Goal: Information Seeking & Learning: Learn about a topic

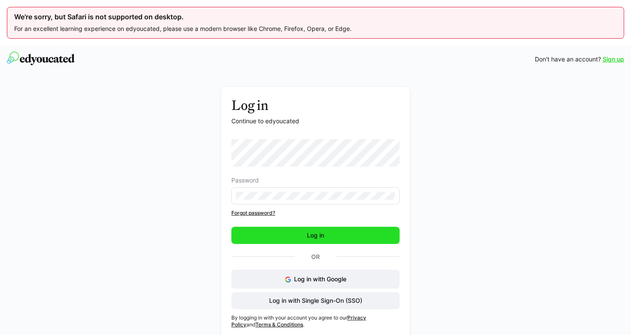
click at [293, 239] on span "Log in" at bounding box center [315, 235] width 168 height 17
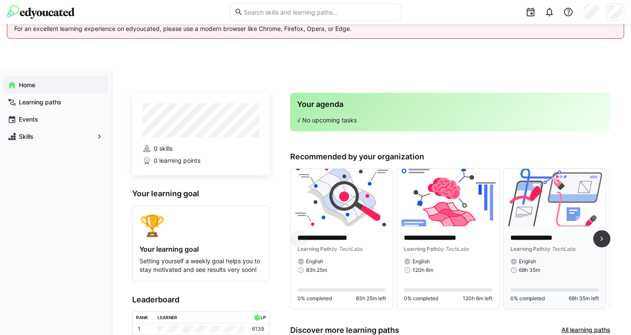
click at [540, 220] on img at bounding box center [554, 197] width 102 height 57
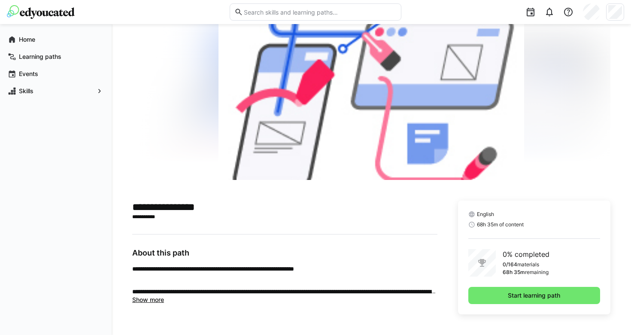
scroll to position [82, 0]
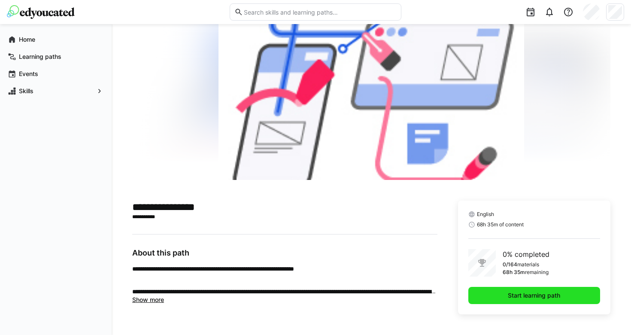
drag, startPoint x: 499, startPoint y: 292, endPoint x: 416, endPoint y: 253, distance: 91.6
click at [499, 292] on span "Start learning path" at bounding box center [534, 295] width 132 height 17
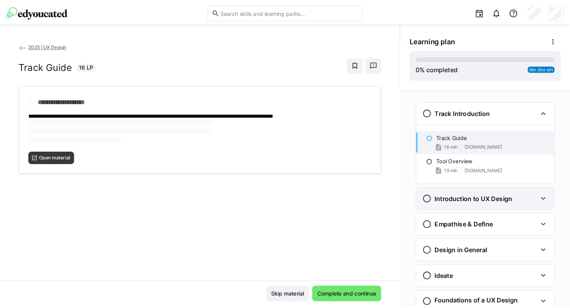
scroll to position [14, 0]
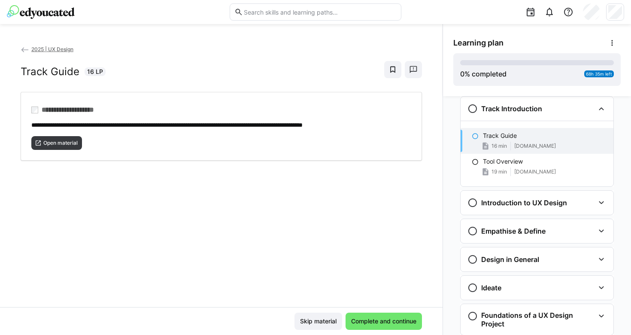
click at [507, 136] on p "Track Guide" at bounding box center [500, 135] width 34 height 9
click at [535, 145] on span "[DOMAIN_NAME]" at bounding box center [535, 145] width 42 height 7
click at [472, 137] on eds-icon at bounding box center [475, 136] width 7 height 7
click at [472, 135] on eds-icon at bounding box center [475, 136] width 7 height 7
click at [54, 142] on span "Open material" at bounding box center [60, 142] width 36 height 7
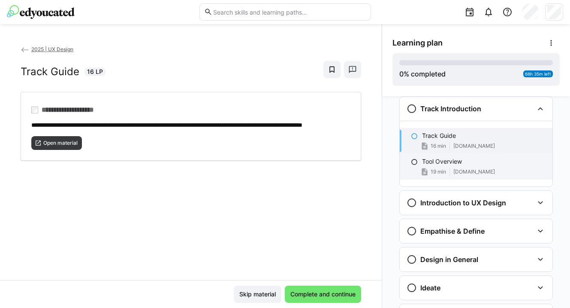
click at [410, 166] on div "Tool Overview 19 min [DOMAIN_NAME]" at bounding box center [476, 167] width 153 height 26
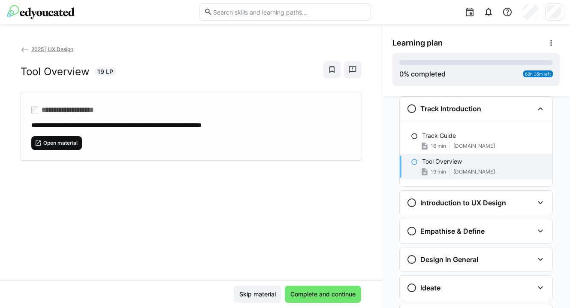
click at [67, 145] on span "Open material" at bounding box center [60, 142] width 36 height 7
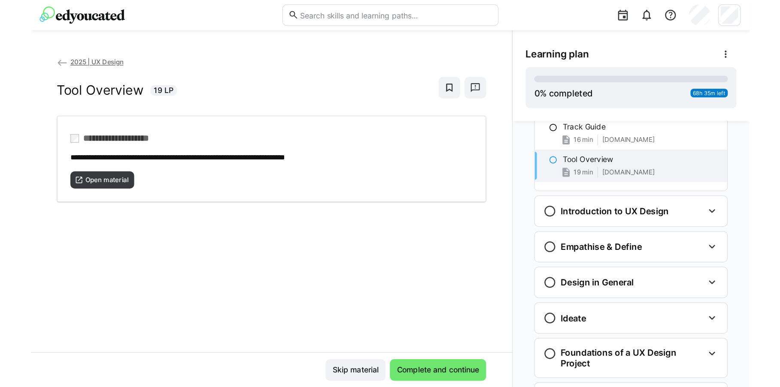
scroll to position [0, 0]
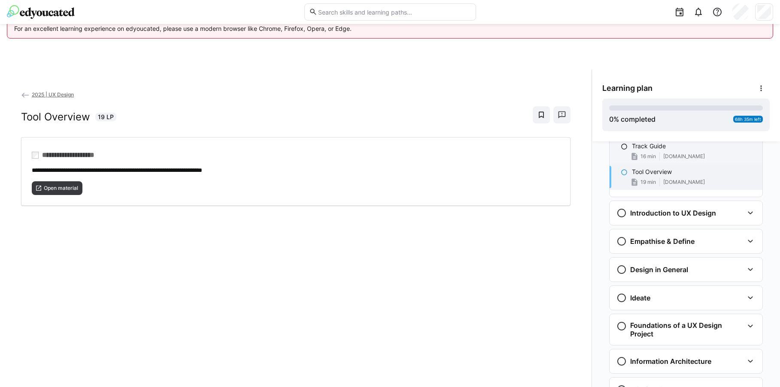
click at [622, 146] on eds-icon at bounding box center [623, 146] width 7 height 7
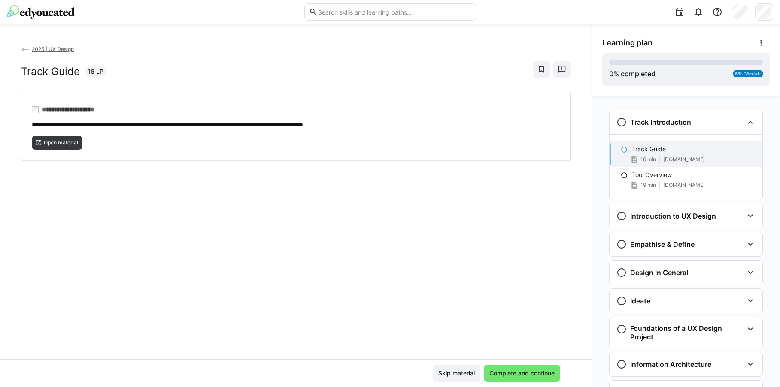
click at [621, 152] on eds-icon at bounding box center [623, 149] width 7 height 7
click at [630, 154] on div "Track Guide 16 min [DOMAIN_NAME]" at bounding box center [685, 155] width 153 height 26
click at [508, 334] on span "Complete and continue" at bounding box center [522, 373] width 68 height 9
click at [67, 142] on span "Open material" at bounding box center [61, 142] width 36 height 7
click at [630, 120] on h3 "Track Introduction" at bounding box center [660, 122] width 61 height 9
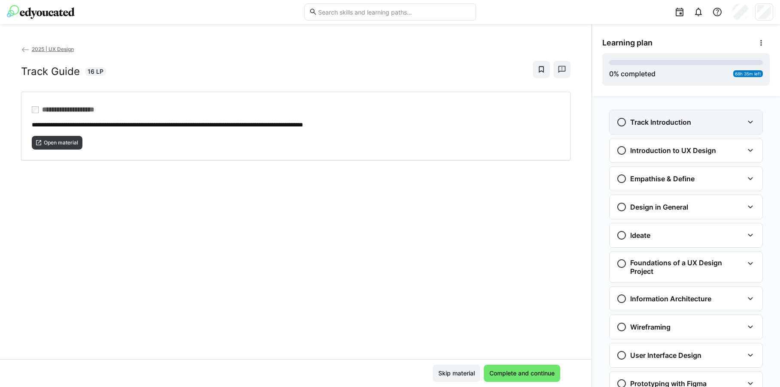
click at [630, 120] on h3 "Track Introduction" at bounding box center [660, 122] width 61 height 9
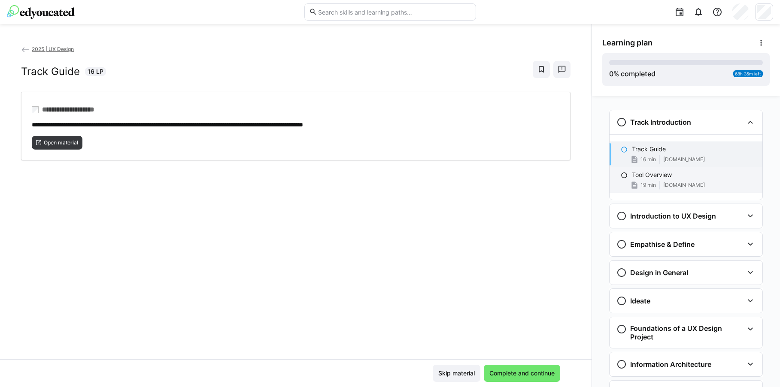
click at [630, 186] on span "19 min" at bounding box center [647, 185] width 15 height 7
click at [630, 154] on div "Track Guide 16 min [DOMAIN_NAME]" at bounding box center [685, 155] width 153 height 26
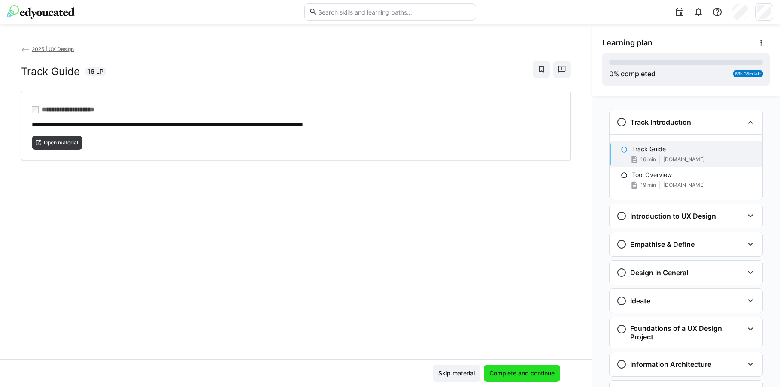
click at [511, 334] on span "Complete and continue" at bounding box center [522, 373] width 68 height 9
click at [99, 108] on span "**********" at bounding box center [74, 110] width 70 height 9
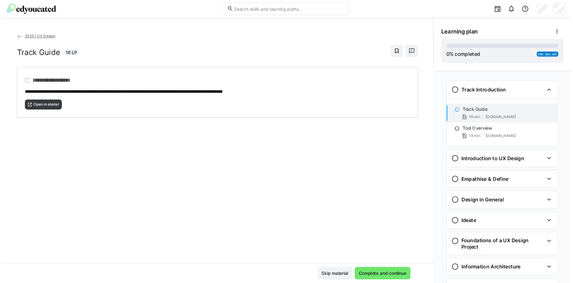
scroll to position [45, 0]
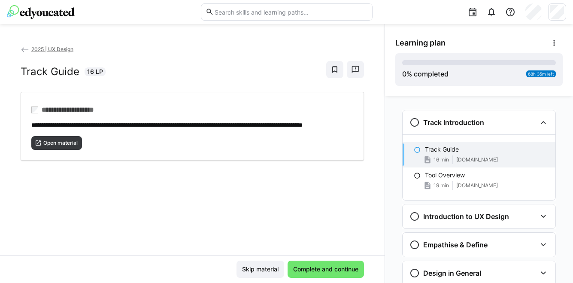
click at [414, 151] on eds-icon at bounding box center [417, 149] width 7 height 7
click at [425, 159] on eds-icon at bounding box center [427, 159] width 9 height 9
click at [415, 150] on eds-icon at bounding box center [417, 149] width 7 height 7
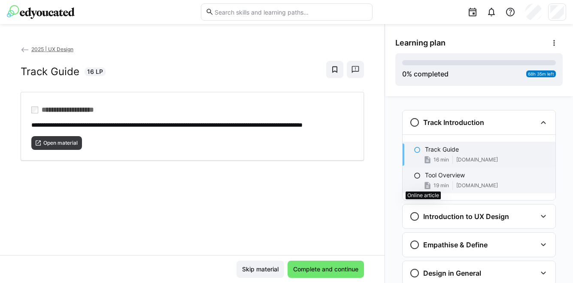
click at [424, 182] on eds-icon at bounding box center [427, 185] width 9 height 9
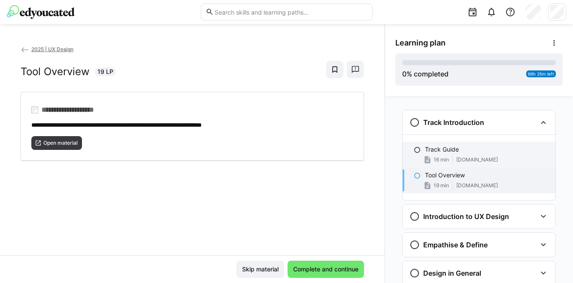
click at [428, 154] on div "Track Guide 16 min [DOMAIN_NAME]" at bounding box center [478, 155] width 153 height 26
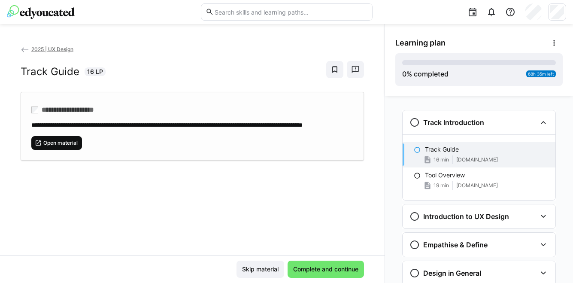
click at [61, 146] on span "Open material" at bounding box center [60, 142] width 36 height 7
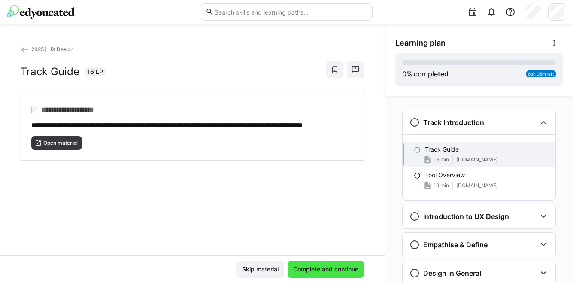
click at [292, 266] on span "Complete and continue" at bounding box center [326, 269] width 68 height 9
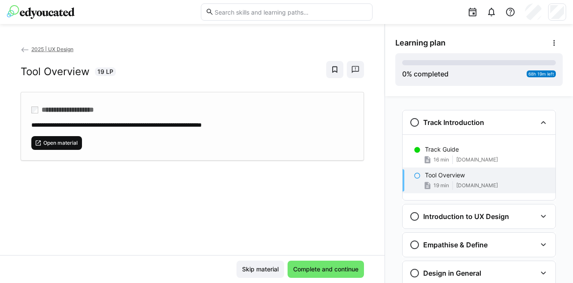
click at [74, 142] on span "Open material" at bounding box center [60, 142] width 36 height 7
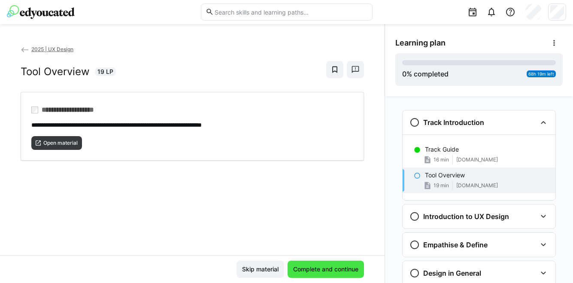
click at [304, 270] on span "Complete and continue" at bounding box center [326, 269] width 68 height 9
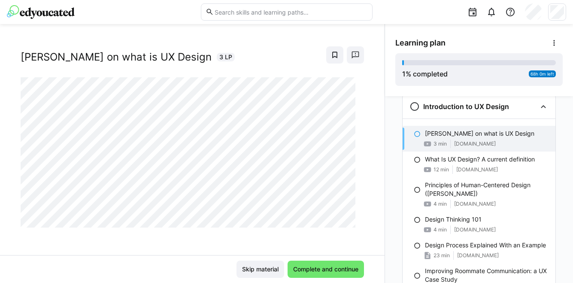
scroll to position [115, 0]
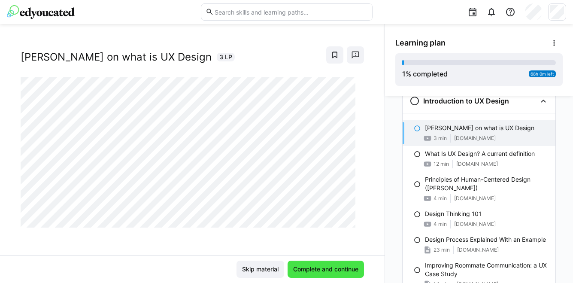
click at [332, 270] on span "Complete and continue" at bounding box center [326, 269] width 68 height 9
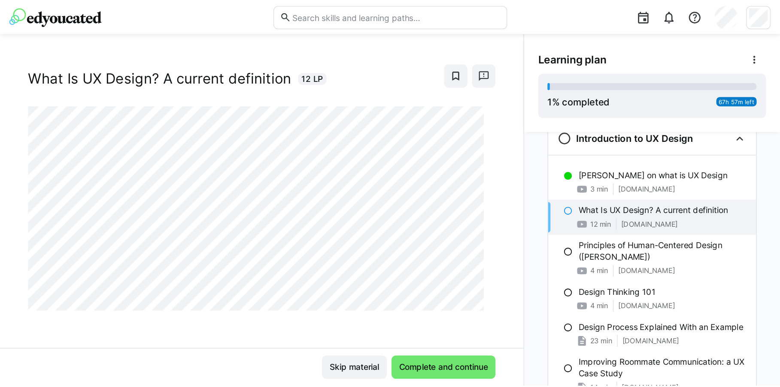
scroll to position [0, 0]
